Goal: Browse casually

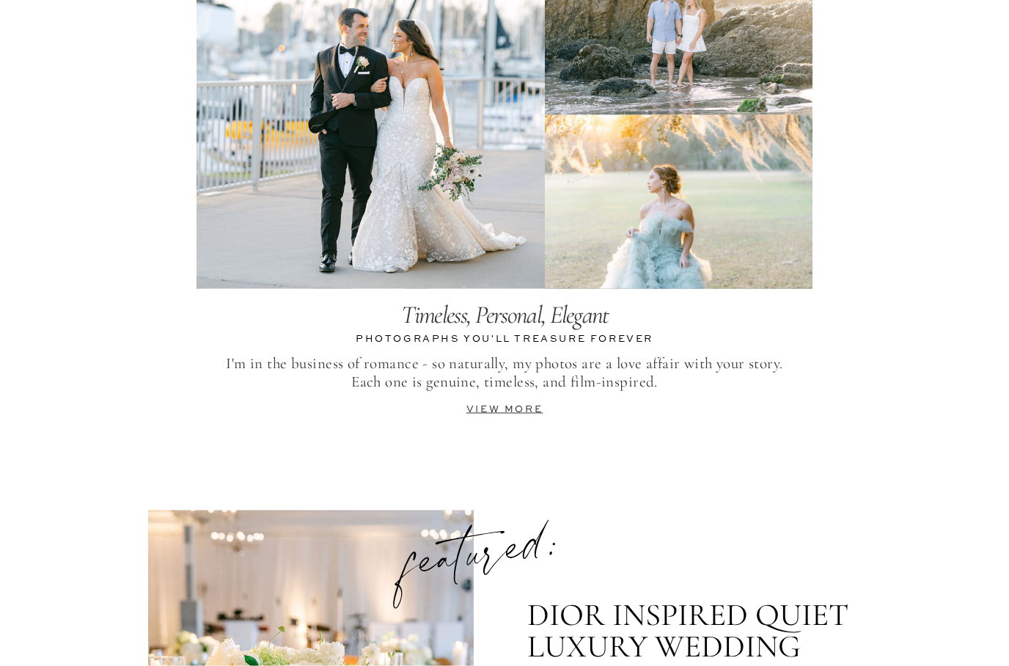
scroll to position [3136, 0]
click at [499, 404] on link "view more" at bounding box center [504, 409] width 76 height 10
click at [490, 413] on link "view more" at bounding box center [504, 409] width 76 height 10
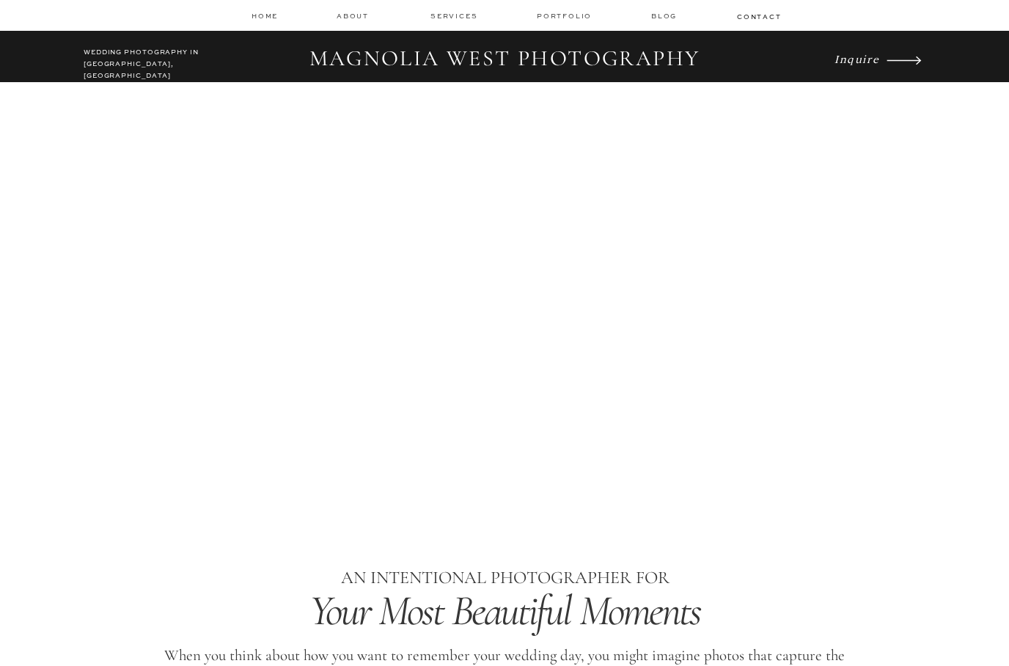
click at [556, 20] on nav "Portfolio" at bounding box center [566, 16] width 58 height 10
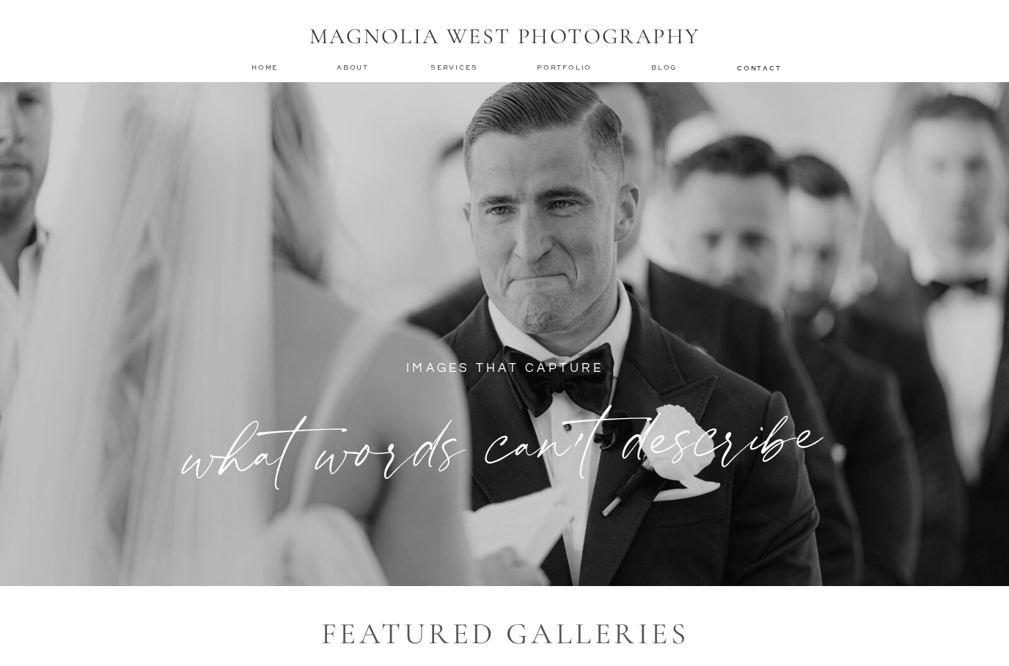
click at [665, 67] on nav "Blog" at bounding box center [665, 67] width 29 height 10
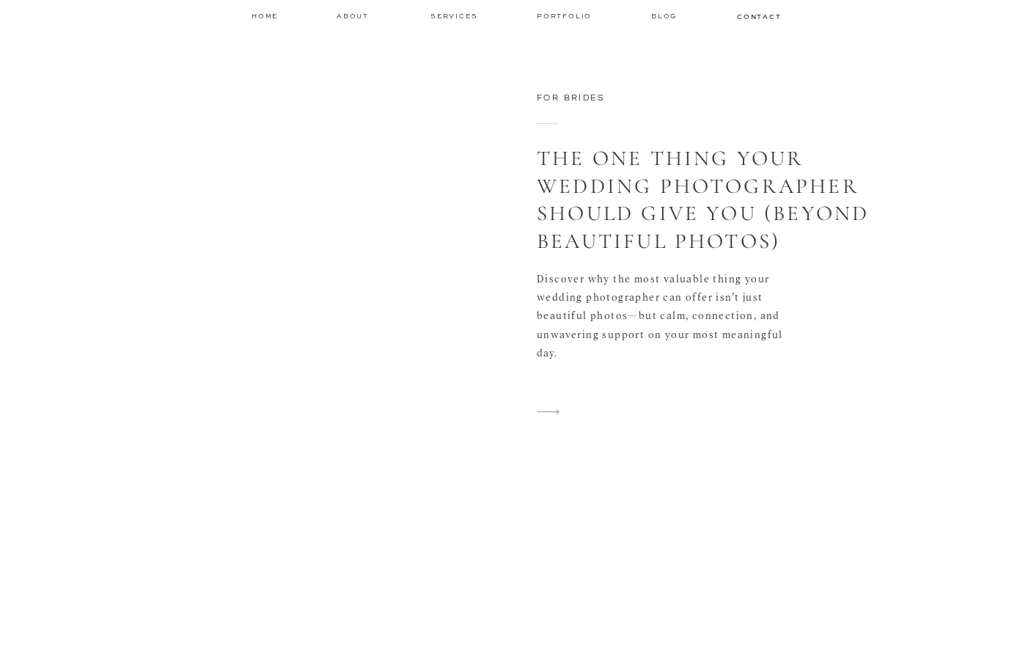
scroll to position [3898, 0]
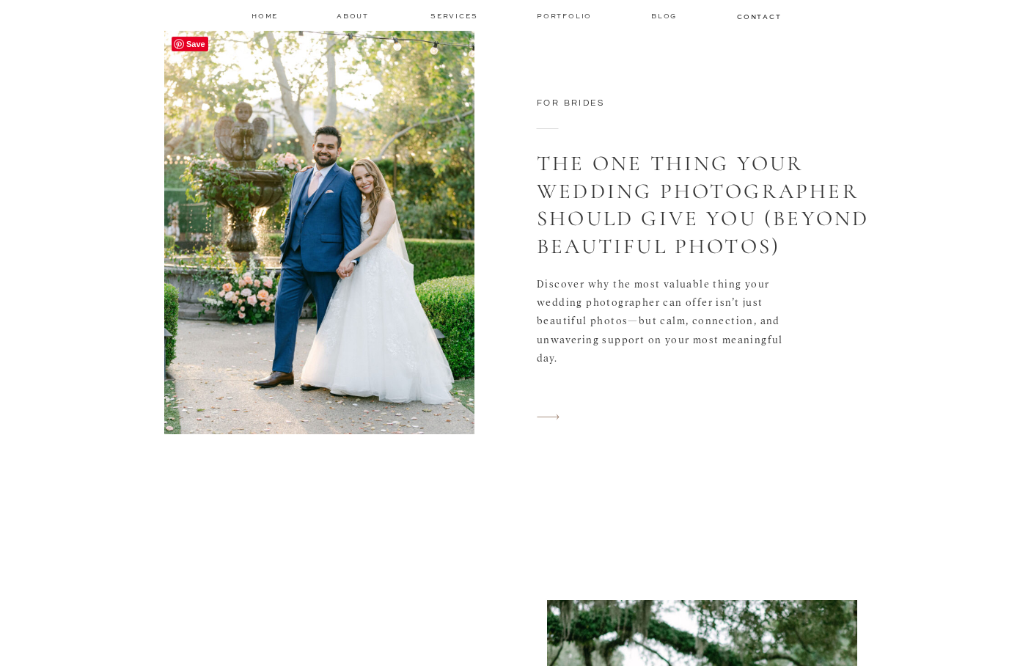
click at [543, 427] on icon "arrow" at bounding box center [548, 416] width 40 height 21
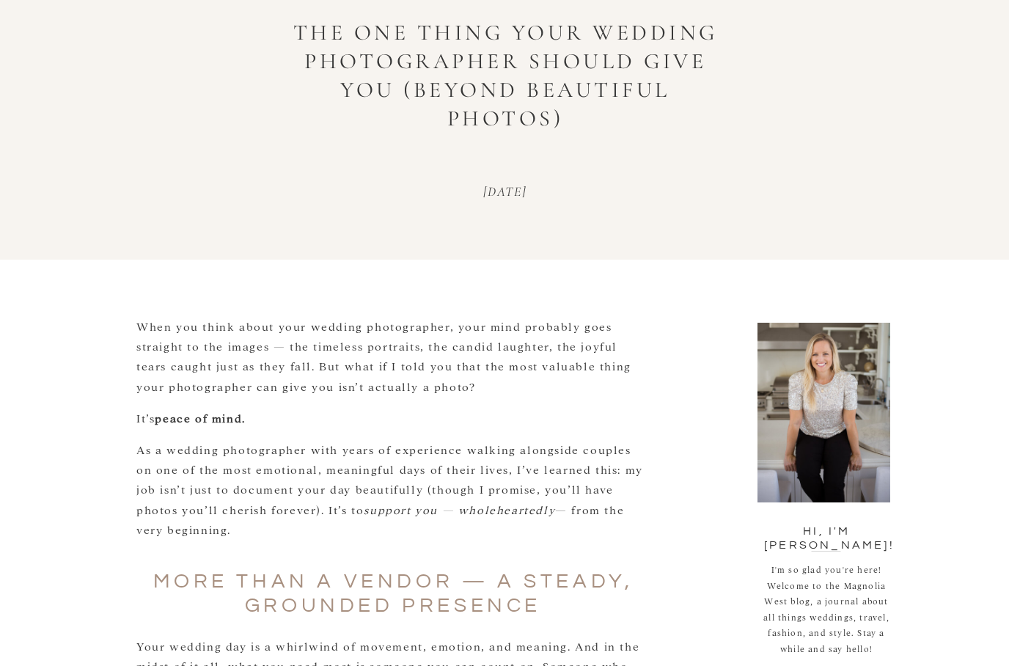
scroll to position [217, 0]
